Goal: Task Accomplishment & Management: Manage account settings

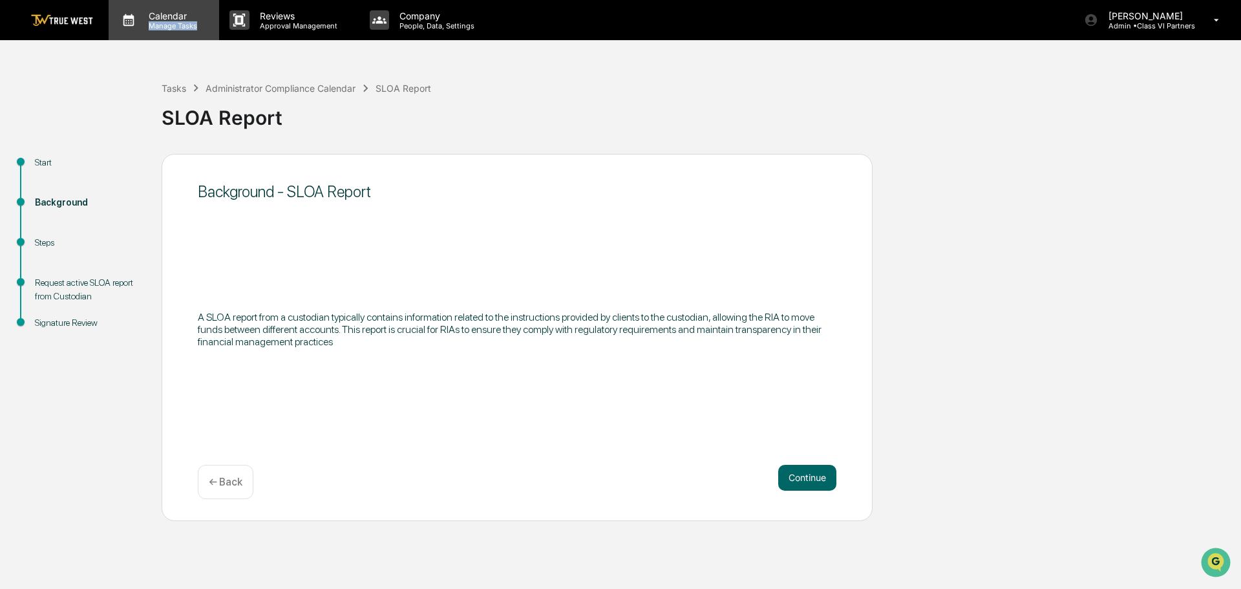
click at [200, 20] on div "Calendar Manage Tasks" at bounding box center [170, 20] width 65 height 20
click at [74, 588] on div at bounding box center [620, 597] width 1241 height 0
click at [175, 84] on div "Tasks" at bounding box center [174, 88] width 25 height 11
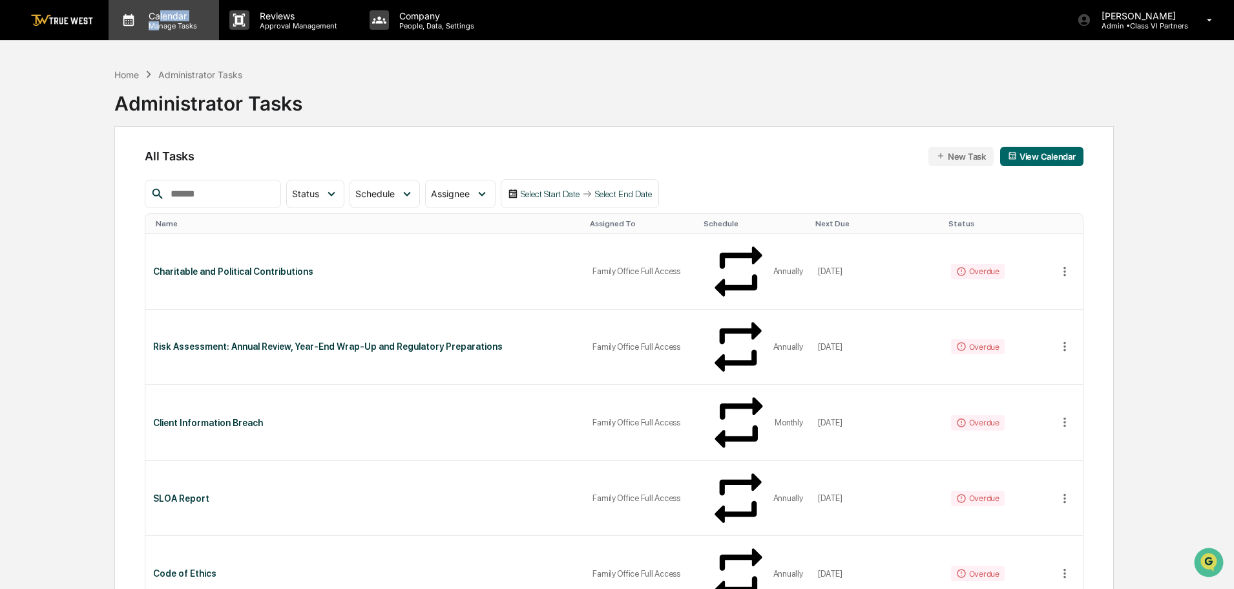
click at [162, 20] on div "Calendar Manage Tasks" at bounding box center [170, 20] width 65 height 20
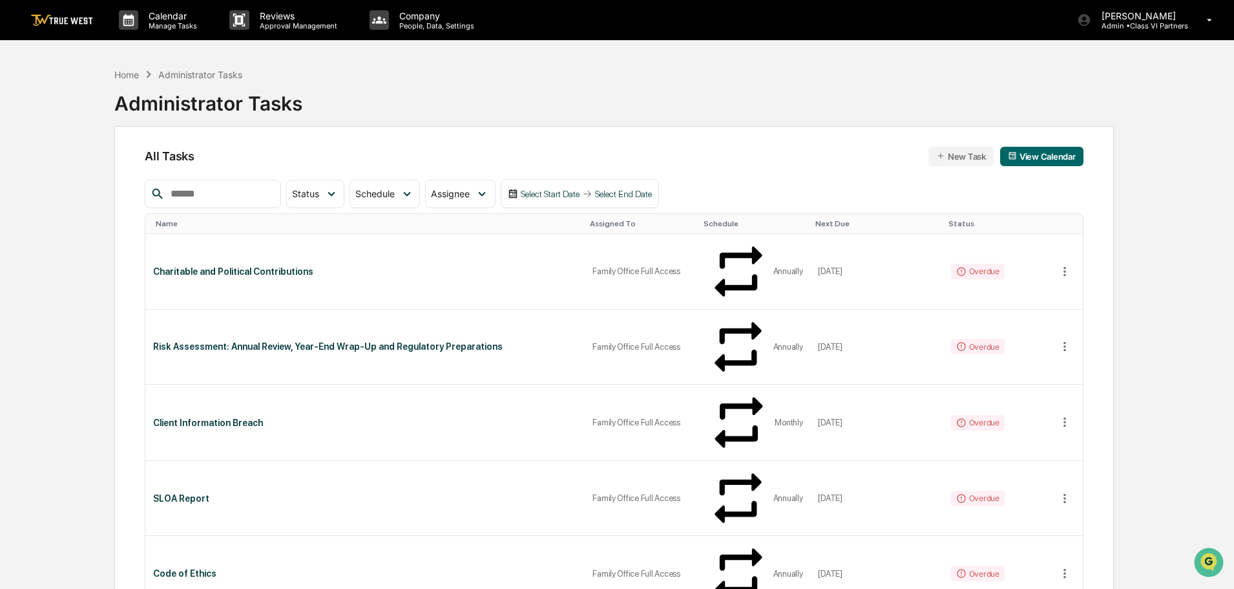
click at [56, 30] on link at bounding box center [70, 20] width 78 height 40
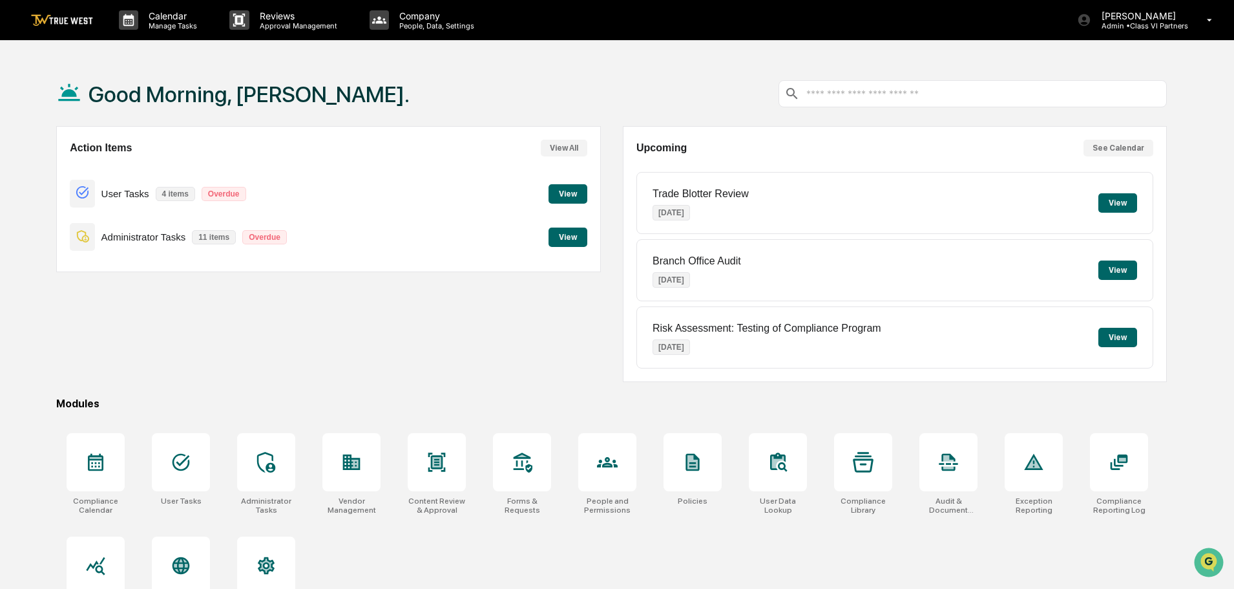
click at [564, 244] on button "View" at bounding box center [568, 236] width 39 height 19
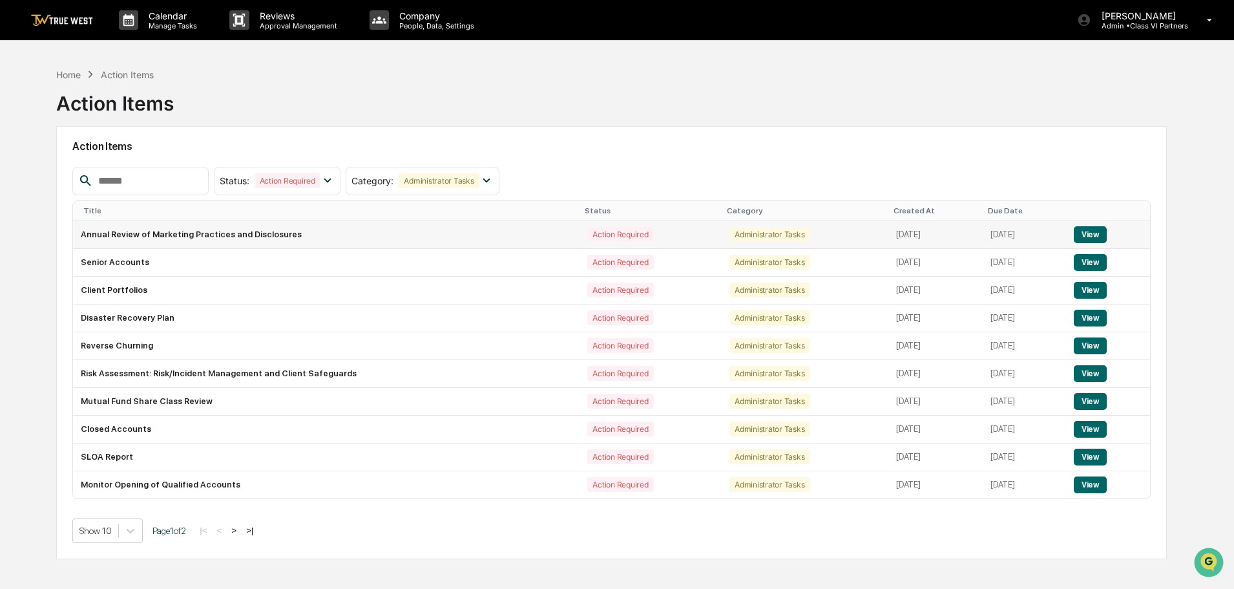
click at [1090, 236] on button "View" at bounding box center [1090, 234] width 33 height 17
